Goal: Task Accomplishment & Management: Complete application form

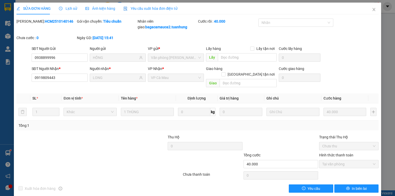
scroll to position [1, 0]
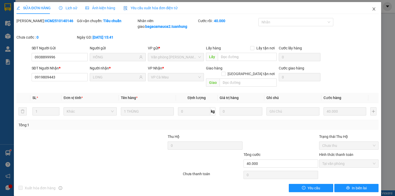
click at [372, 9] on icon "close" at bounding box center [374, 9] width 4 height 4
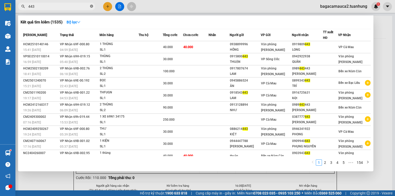
click at [92, 6] on icon "close-circle" at bounding box center [91, 6] width 3 height 3
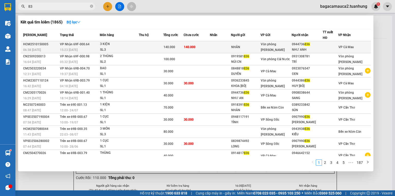
type input "8"
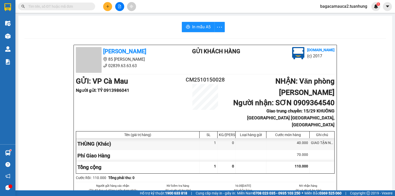
click at [32, 8] on input "text" at bounding box center [58, 7] width 61 height 6
click at [109, 5] on icon "plus" at bounding box center [108, 7] width 4 height 4
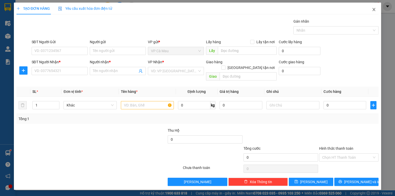
click at [374, 9] on icon "close" at bounding box center [373, 9] width 3 height 3
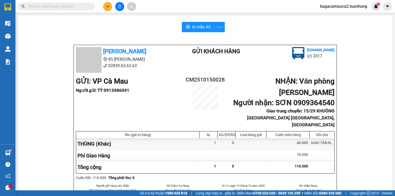
click at [108, 6] on icon "plus" at bounding box center [108, 7] width 4 height 4
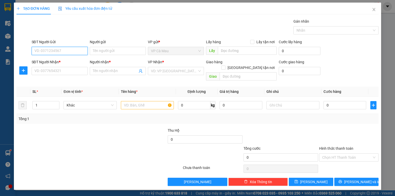
click at [63, 52] on input "SĐT Người Gửi" at bounding box center [60, 51] width 56 height 8
click at [67, 60] on div "0914841001 - DỊỆU" at bounding box center [60, 61] width 50 height 6
type input "0914841001"
type input "DỊỆU"
type input "0914841001"
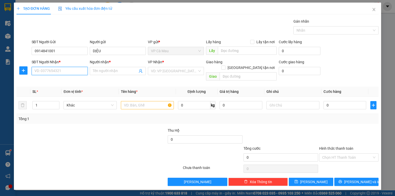
click at [66, 69] on input "SĐT Người Nhận *" at bounding box center [60, 71] width 56 height 8
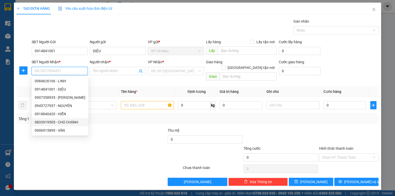
click at [61, 123] on div "0833919505 - CHÚ CHÁNH" at bounding box center [60, 122] width 51 height 6
type input "0833919505"
type input "CHÚ CHÁNH"
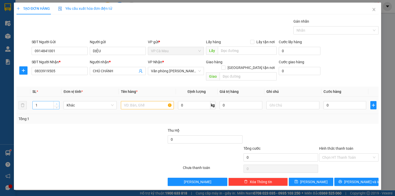
type input "2"
click at [57, 103] on icon "up" at bounding box center [57, 104] width 2 height 2
click at [125, 101] on input "text" at bounding box center [147, 105] width 53 height 8
type input "1THUNG,1BAO"
click at [325, 101] on input "0" at bounding box center [344, 105] width 43 height 8
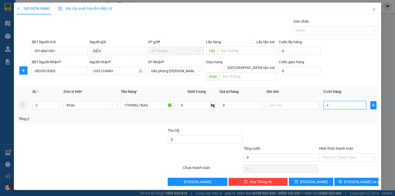
type input "+6"
type input "6"
type input "+60"
type input "60"
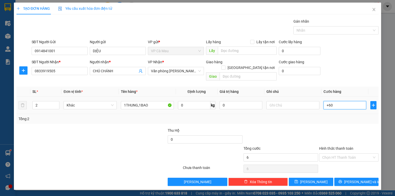
type input "60"
type input "60.000"
click at [354, 153] on input "Hình thức thanh toán" at bounding box center [347, 157] width 50 height 8
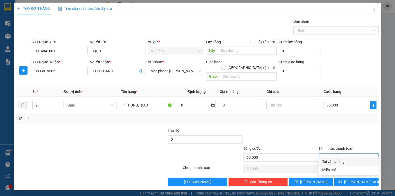
click at [349, 159] on div "Tại văn phòng" at bounding box center [348, 162] width 53 height 6
type input "0"
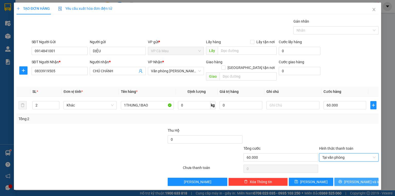
click at [359, 179] on span "[PERSON_NAME] và In" at bounding box center [362, 182] width 36 height 6
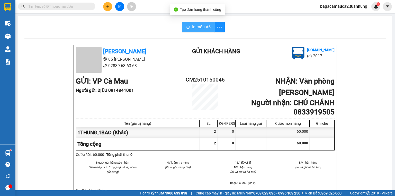
click at [195, 28] on span "In mẫu A5" at bounding box center [201, 27] width 19 height 6
click at [61, 6] on input "text" at bounding box center [58, 7] width 61 height 6
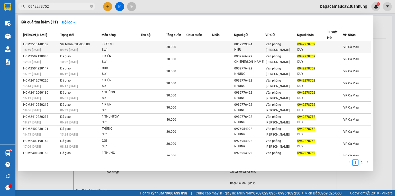
type input "0942278752"
click at [185, 45] on div "30.000" at bounding box center [176, 47] width 20 height 6
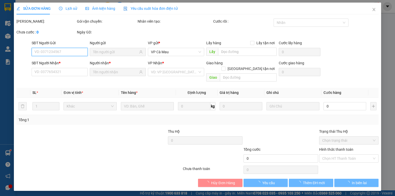
type input "0812929394"
type input "HIẾU"
type input "0942278752"
type input "DUY"
type input "30.000"
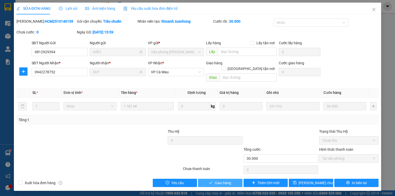
click at [234, 179] on button "Giao hàng" at bounding box center [220, 183] width 44 height 8
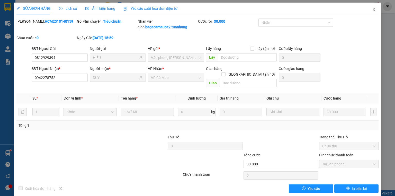
click at [372, 12] on icon "close" at bounding box center [374, 9] width 4 height 4
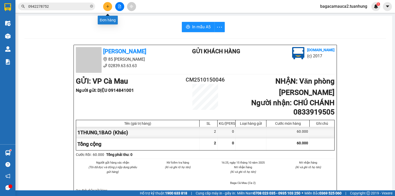
click at [108, 8] on button at bounding box center [107, 6] width 9 height 9
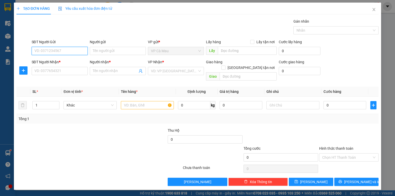
click at [77, 51] on input "SĐT Người Gửi" at bounding box center [60, 51] width 56 height 8
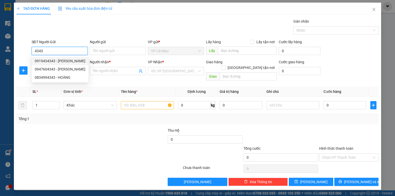
click at [74, 61] on div "0919434343 - [PERSON_NAME]" at bounding box center [60, 61] width 51 height 6
type input "0919434343"
type input "HÙNG THÚY"
type input "0919434343"
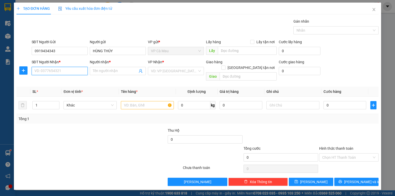
click at [68, 69] on input "SĐT Người Nhận *" at bounding box center [60, 71] width 56 height 8
type input "0855300195"
click at [61, 81] on div "0855300195 - PHƯỚC" at bounding box center [60, 81] width 50 height 6
type input "PHƯỚC"
type input "0855300195"
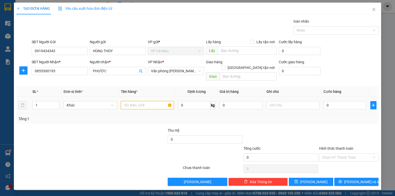
click at [135, 101] on input "text" at bounding box center [147, 105] width 53 height 8
type input "1THUNG"
click at [325, 101] on input "0" at bounding box center [344, 105] width 43 height 8
type input "4"
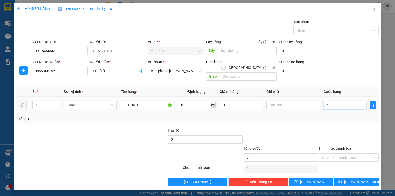
type input "4"
type input "40"
type input "40.000"
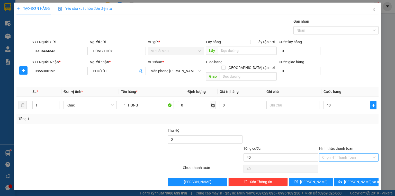
type input "40.000"
click at [341, 153] on input "Hình thức thanh toán" at bounding box center [347, 157] width 50 height 8
click at [339, 159] on div "Tại văn phòng" at bounding box center [348, 162] width 53 height 6
type input "0"
click at [349, 162] on div "Tại văn phòng" at bounding box center [348, 162] width 53 height 6
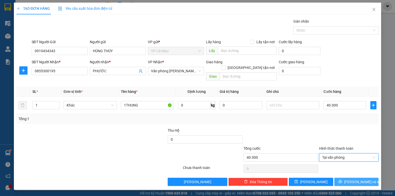
click at [355, 179] on span "[PERSON_NAME] và In" at bounding box center [362, 182] width 36 height 6
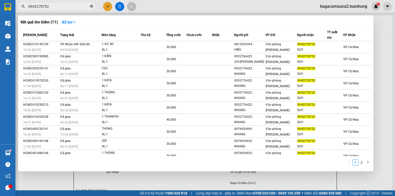
click at [92, 7] on icon "close-circle" at bounding box center [91, 6] width 3 height 3
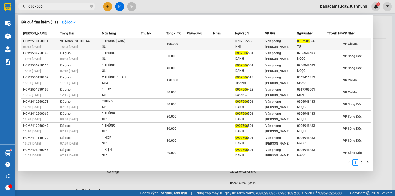
type input "0907506"
click at [193, 43] on td at bounding box center [200, 44] width 26 height 12
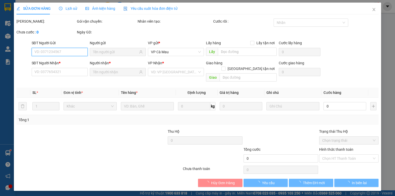
type input "0707555553"
type input "NHI"
type input "0907506666"
type input "TÚ"
type input "100.000"
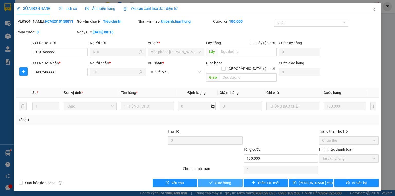
click at [228, 180] on span "Giao hàng" at bounding box center [223, 183] width 16 height 6
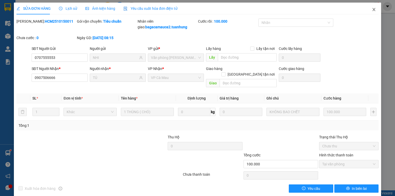
click at [372, 10] on icon "close" at bounding box center [373, 9] width 3 height 3
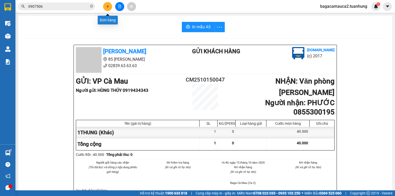
click at [109, 7] on icon "plus" at bounding box center [108, 7] width 4 height 4
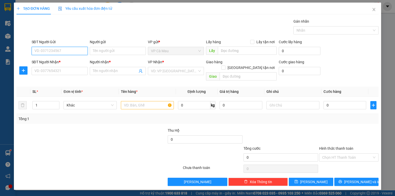
click at [75, 49] on input "SĐT Người Gửi" at bounding box center [60, 51] width 56 height 8
type input "0918949558"
click at [76, 63] on div "0918949558 - [PERSON_NAME]" at bounding box center [60, 61] width 51 height 6
type input "CƯỜNG"
type input "0918949558"
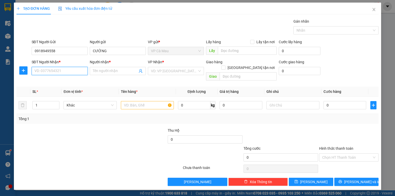
click at [71, 71] on input "SĐT Người Nhận *" at bounding box center [60, 71] width 56 height 8
click at [44, 79] on div "0336139046 - QUYỀN" at bounding box center [60, 81] width 50 height 6
type input "0336139046"
type input "QUYỀN"
type input "0336139046"
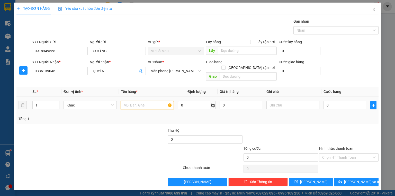
click at [132, 101] on input "text" at bounding box center [147, 105] width 53 height 8
type input "1KIEN"
click at [325, 101] on input "0" at bounding box center [344, 105] width 43 height 8
type input "6"
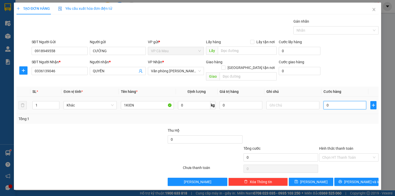
type input "6"
type input "60"
type input "6"
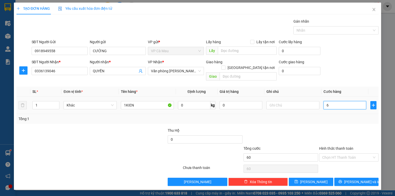
type input "6"
type input "0"
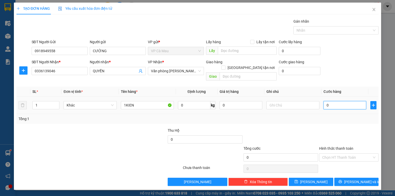
type input "07"
type input "7"
type input "070"
type input "70"
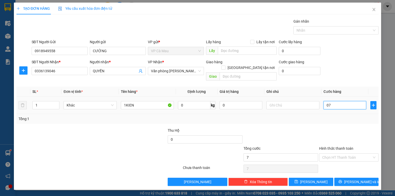
type input "70"
type input "70.000"
click at [352, 153] on input "Hình thức thanh toán" at bounding box center [347, 157] width 50 height 8
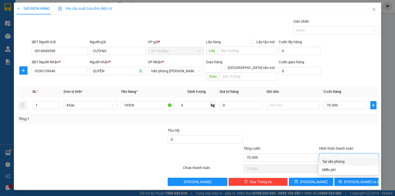
click at [340, 161] on div "Tại văn phòng" at bounding box center [348, 162] width 53 height 6
type input "0"
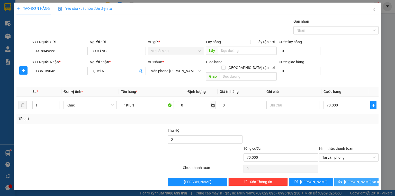
click at [365, 179] on span "[PERSON_NAME] và In" at bounding box center [362, 182] width 36 height 6
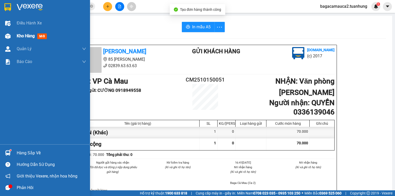
click at [17, 36] on span "Kho hàng" at bounding box center [26, 35] width 18 height 5
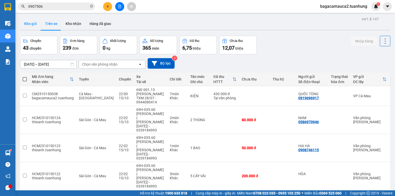
click at [33, 22] on button "Kho gửi" at bounding box center [30, 23] width 21 height 12
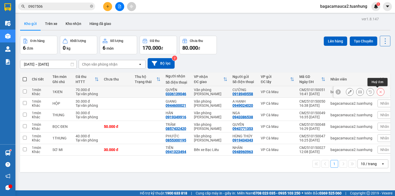
click at [379, 91] on icon at bounding box center [381, 92] width 4 height 4
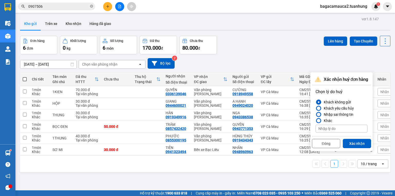
click at [318, 114] on div at bounding box center [319, 115] width 4 height 4
click at [315, 114] on input "Nhập sai thông tin" at bounding box center [315, 114] width 0 height 0
click at [360, 140] on button "Xác nhận" at bounding box center [357, 143] width 28 height 9
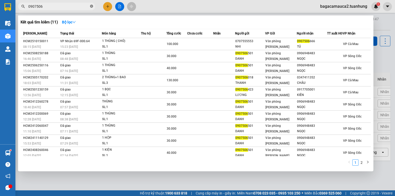
click at [93, 7] on icon "close-circle" at bounding box center [91, 6] width 3 height 3
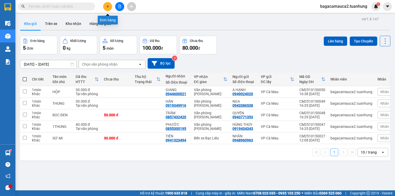
click at [109, 3] on button at bounding box center [107, 6] width 9 height 9
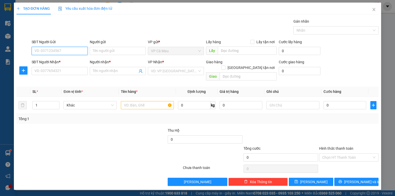
click at [66, 50] on input "SĐT Người Gửi" at bounding box center [60, 51] width 56 height 8
click at [66, 64] on div "0947644955 - TÀI" at bounding box center [60, 61] width 56 height 8
type input "0947644955"
type input "TÀI"
type input "0947644955"
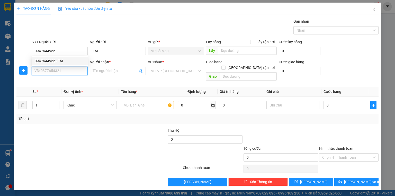
click at [63, 70] on input "SĐT Người Nhận *" at bounding box center [60, 71] width 56 height 8
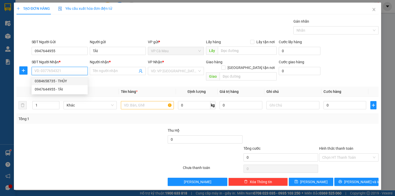
click at [60, 81] on div "0384658735 - THỦY" at bounding box center [60, 81] width 50 height 6
type input "0384658735"
type input "THỦY"
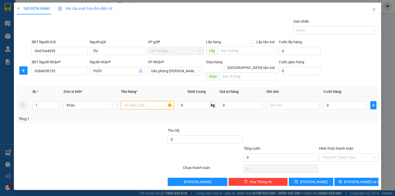
click at [128, 101] on input "text" at bounding box center [147, 105] width 53 height 8
type input "THUNG"
click at [325, 101] on input "0" at bounding box center [344, 105] width 43 height 8
type input "3"
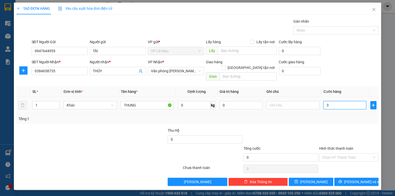
type input "3"
type input "30"
type input "30.000"
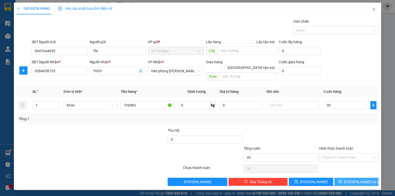
type input "30.000"
click at [370, 178] on button "[PERSON_NAME] và In" at bounding box center [356, 182] width 44 height 8
